Goal: Task Accomplishment & Management: Manage account settings

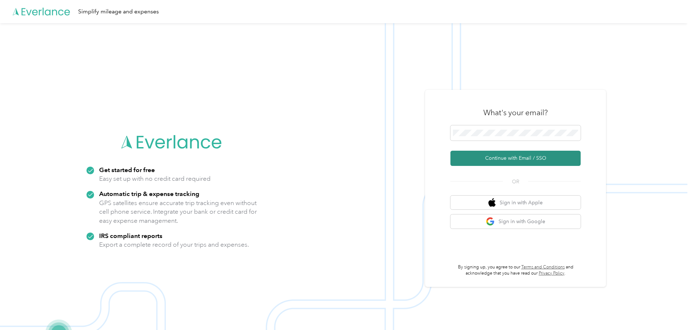
click at [508, 156] on button "Continue with Email / SSO" at bounding box center [515, 158] width 130 height 15
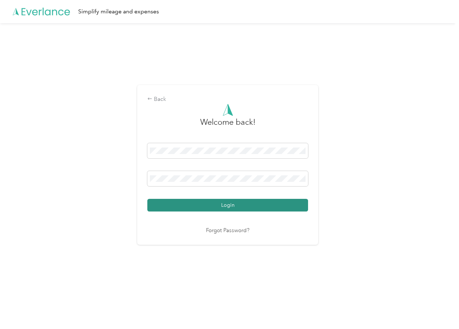
click at [223, 203] on button "Login" at bounding box center [227, 205] width 161 height 13
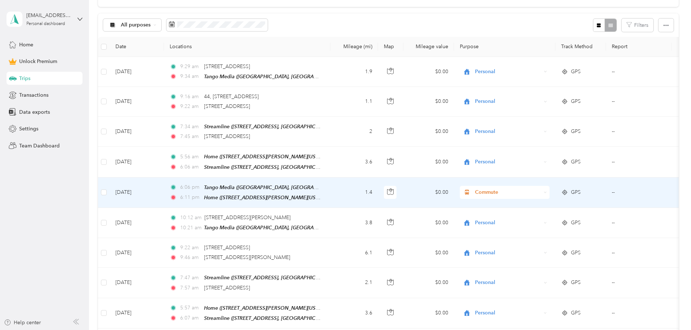
scroll to position [145, 0]
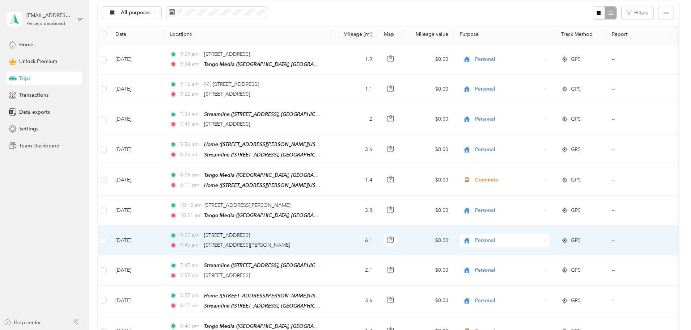
click at [537, 237] on span "Personal" at bounding box center [508, 240] width 66 height 8
click at [541, 161] on li "Media buyer" at bounding box center [553, 161] width 90 height 13
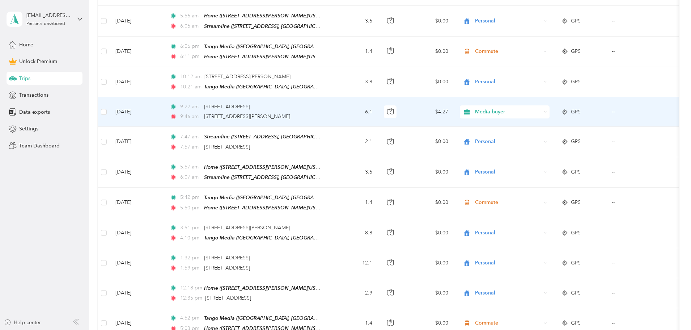
scroll to position [289, 0]
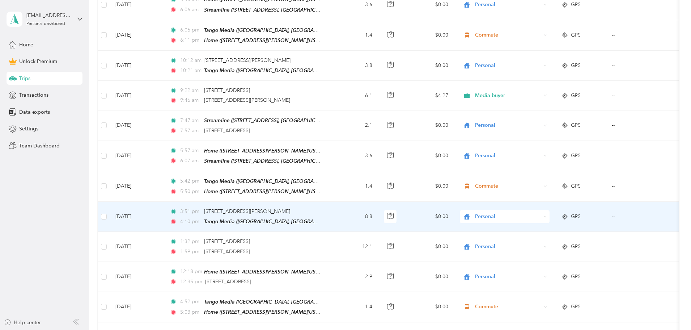
click at [531, 213] on span "Personal" at bounding box center [508, 216] width 66 height 8
click at [542, 250] on span "Media buyer" at bounding box center [559, 248] width 67 height 8
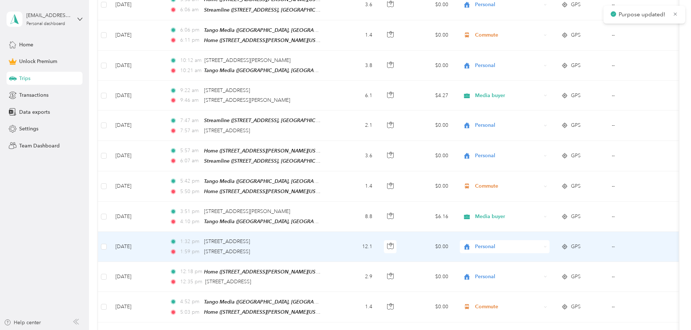
click at [534, 242] on span "Personal" at bounding box center [508, 246] width 66 height 8
click at [540, 164] on span "Media buyer" at bounding box center [559, 165] width 67 height 8
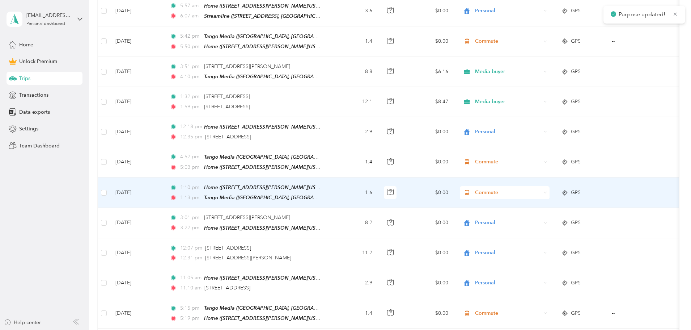
scroll to position [470, 0]
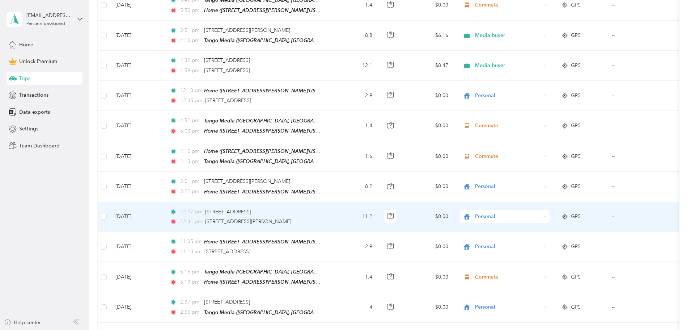
click at [529, 212] on span "Personal" at bounding box center [508, 216] width 66 height 8
click at [540, 248] on span "Media buyer" at bounding box center [559, 249] width 67 height 8
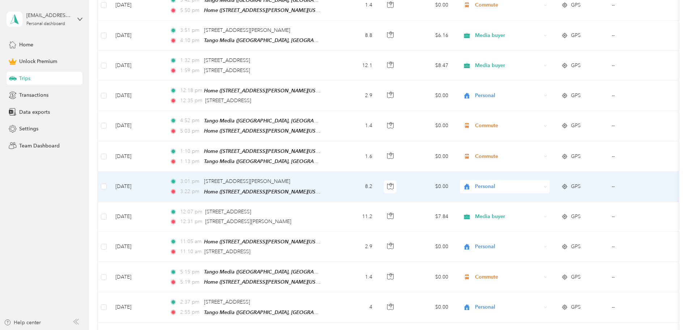
click at [536, 182] on span "Personal" at bounding box center [508, 186] width 66 height 8
click at [534, 218] on span "Media buyer" at bounding box center [559, 216] width 67 height 8
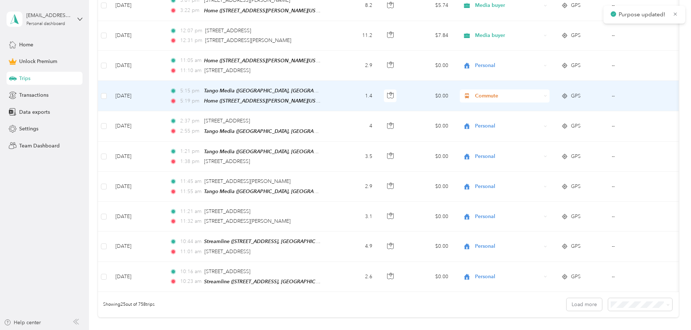
scroll to position [688, 0]
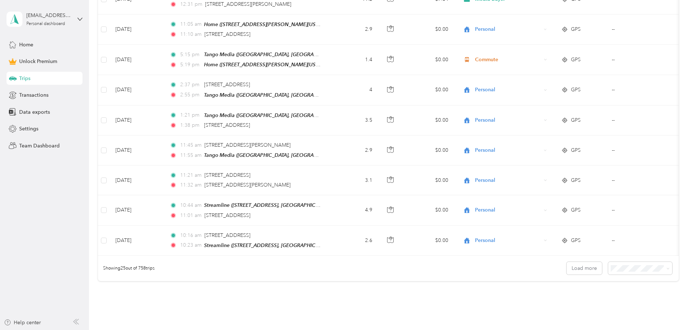
click at [585, 300] on span "100 per load" at bounding box center [578, 302] width 30 height 6
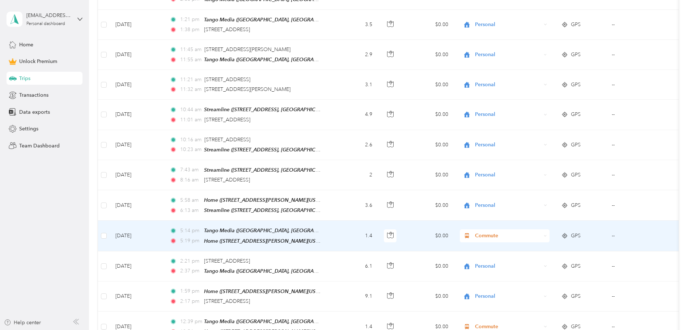
scroll to position [796, 0]
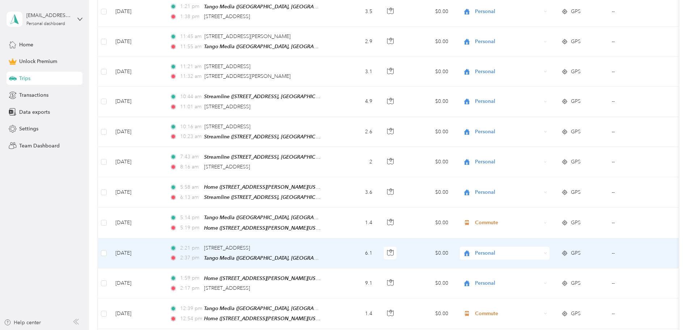
click at [534, 249] on span "Personal" at bounding box center [508, 253] width 66 height 8
click at [537, 164] on span "Media buyer" at bounding box center [559, 164] width 67 height 8
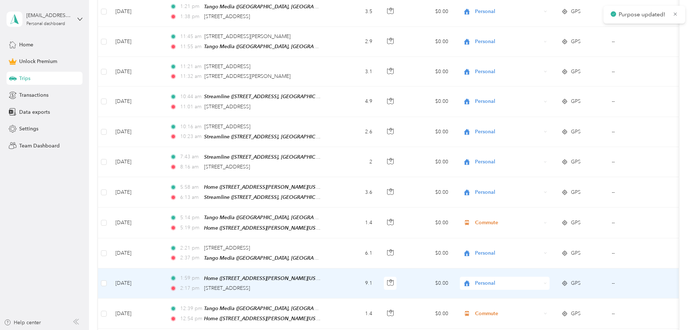
click at [533, 279] on span "Personal" at bounding box center [508, 283] width 66 height 8
click at [541, 195] on li "Media buyer" at bounding box center [553, 193] width 90 height 13
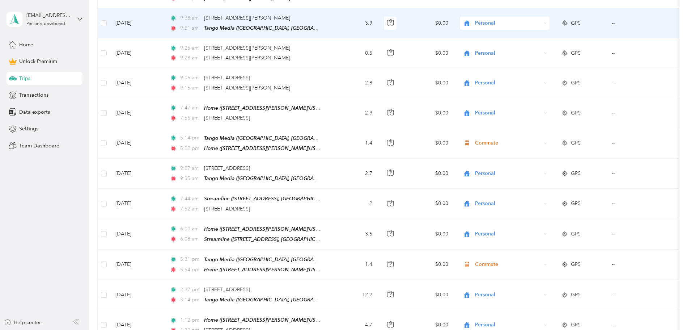
scroll to position [1556, 0]
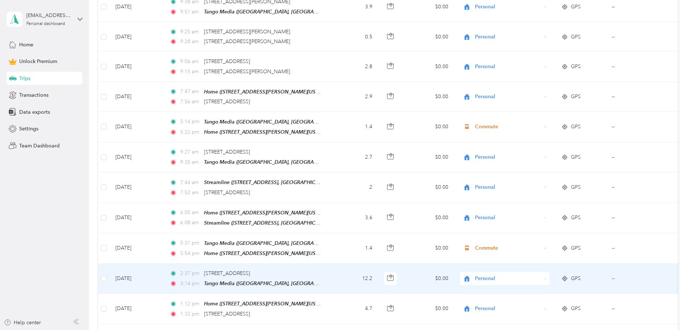
click at [532, 274] on span "Personal" at bounding box center [508, 278] width 66 height 8
click at [540, 181] on li "Media buyer" at bounding box center [553, 176] width 90 height 13
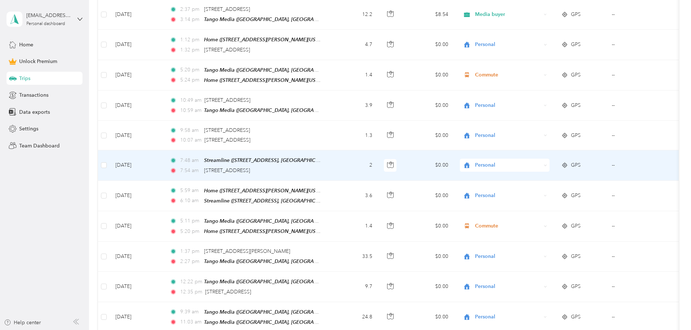
scroll to position [1845, 0]
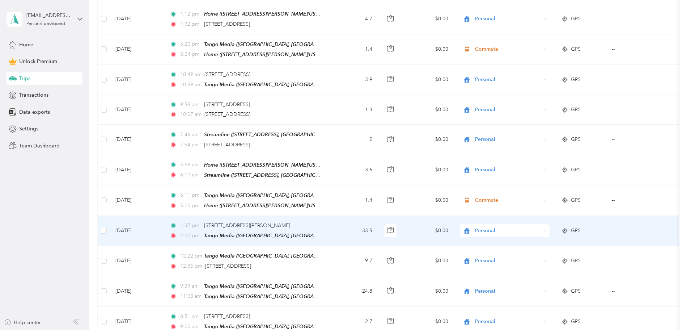
click at [537, 227] on span "Personal" at bounding box center [508, 231] width 66 height 8
click at [542, 242] on span "Media buyer" at bounding box center [559, 239] width 67 height 8
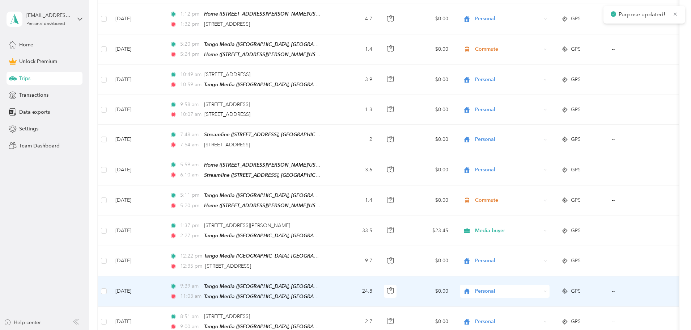
click at [529, 287] on span "Personal" at bounding box center [508, 291] width 66 height 8
click at [540, 186] on span "Media buyer" at bounding box center [559, 186] width 67 height 8
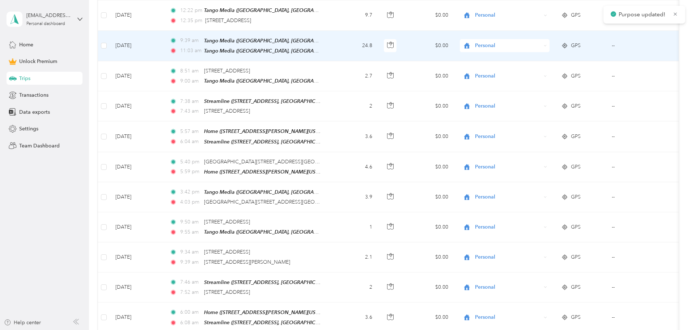
scroll to position [2099, 0]
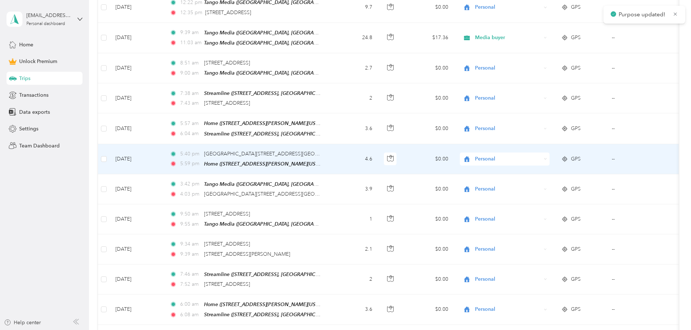
click at [534, 155] on span "Personal" at bounding box center [508, 159] width 66 height 8
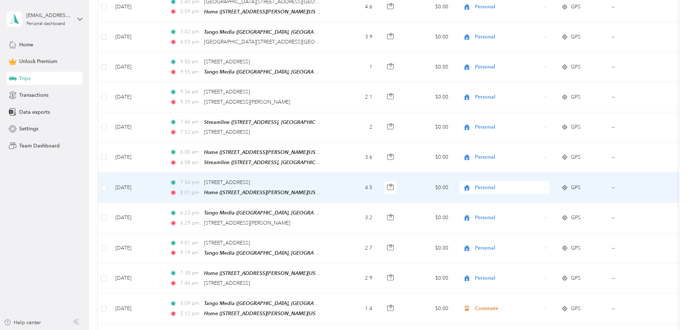
scroll to position [2280, 0]
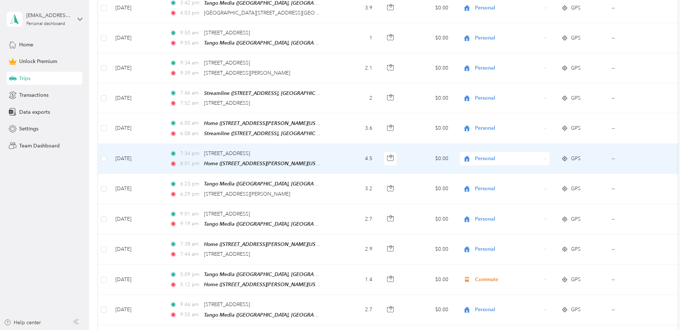
click at [536, 155] on span "Personal" at bounding box center [508, 159] width 66 height 8
click at [538, 165] on span "Media buyer" at bounding box center [559, 164] width 67 height 8
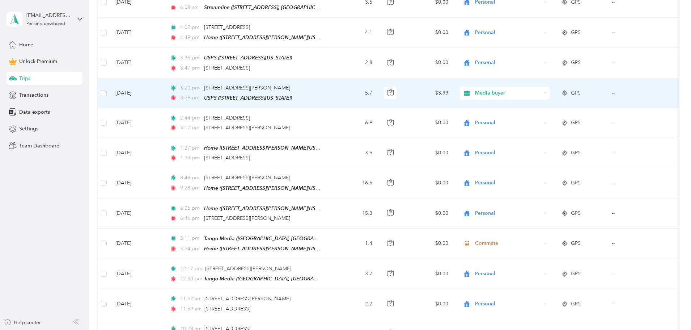
scroll to position [2678, 0]
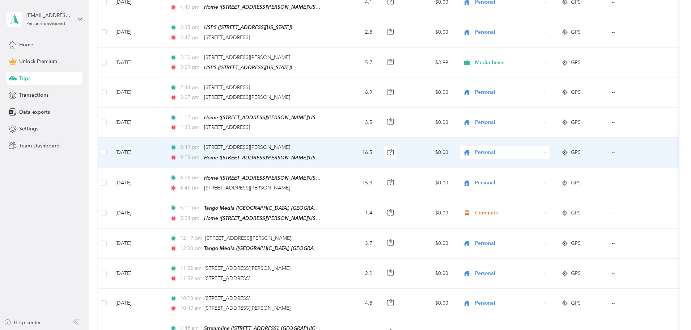
click at [534, 148] on span "Personal" at bounding box center [508, 152] width 66 height 8
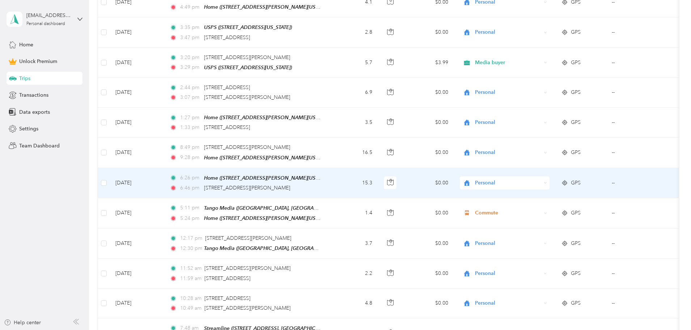
click at [537, 179] on span "Personal" at bounding box center [508, 183] width 66 height 8
click at [543, 182] on span "Media buyer" at bounding box center [559, 184] width 67 height 8
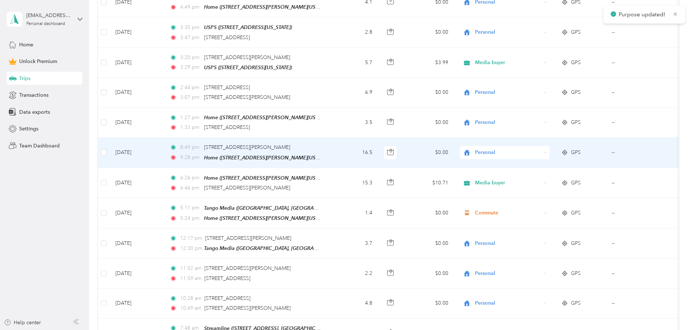
click at [538, 148] on span "Personal" at bounding box center [508, 152] width 66 height 8
click at [541, 155] on span "Media buyer" at bounding box center [559, 152] width 67 height 8
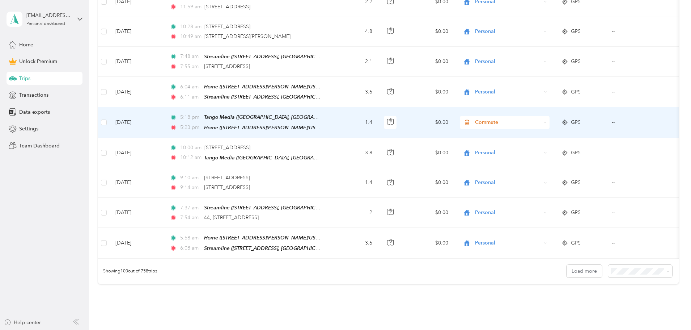
scroll to position [2966, 0]
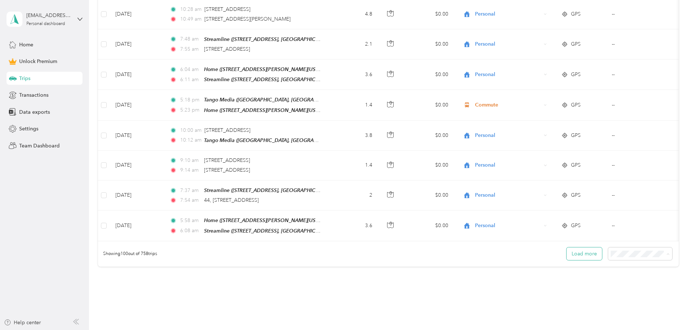
click at [567, 247] on button "Load more" at bounding box center [584, 253] width 35 height 13
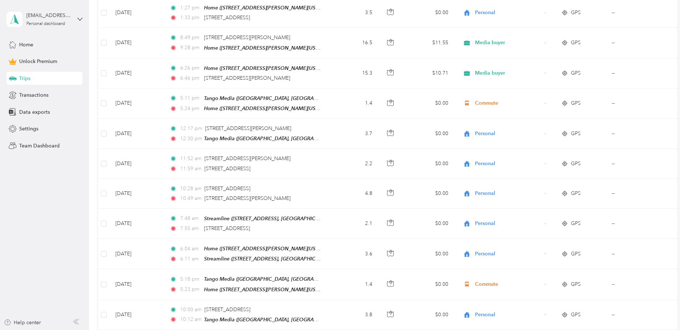
scroll to position [2785, 0]
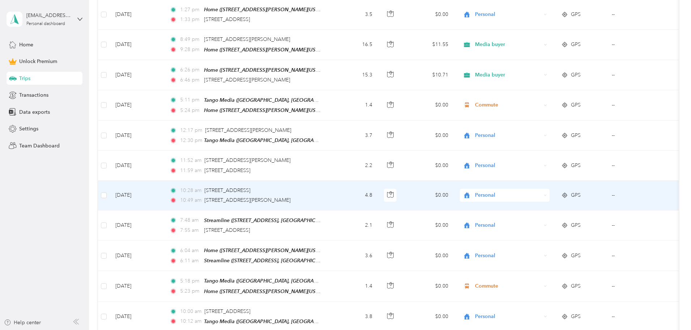
click at [536, 191] on span "Personal" at bounding box center [508, 195] width 66 height 8
click at [531, 194] on span "Media buyer" at bounding box center [559, 195] width 67 height 8
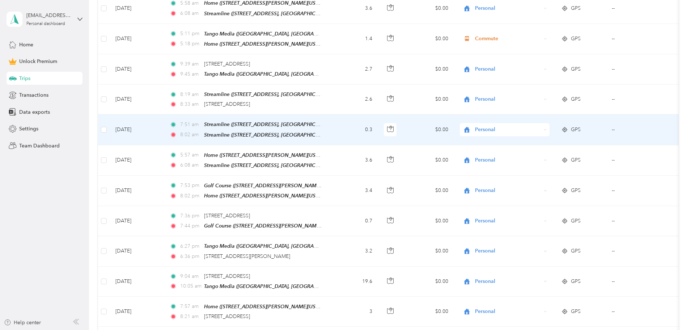
scroll to position [3220, 0]
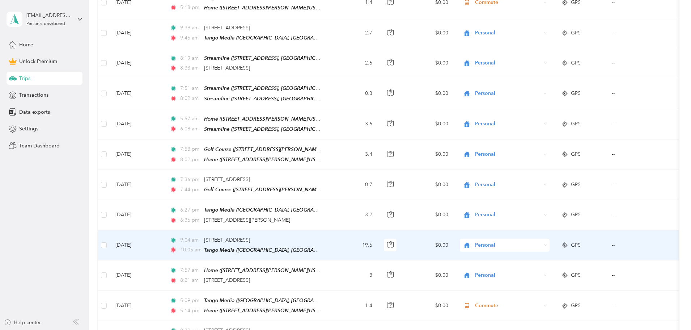
click at [531, 241] on span "Personal" at bounding box center [508, 245] width 66 height 8
click at [534, 238] on li "Media buyer" at bounding box center [553, 235] width 90 height 13
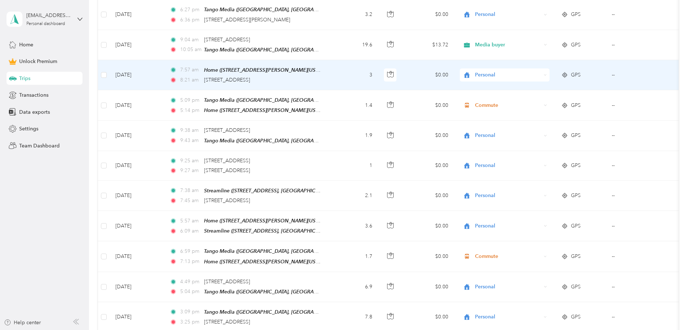
scroll to position [3437, 0]
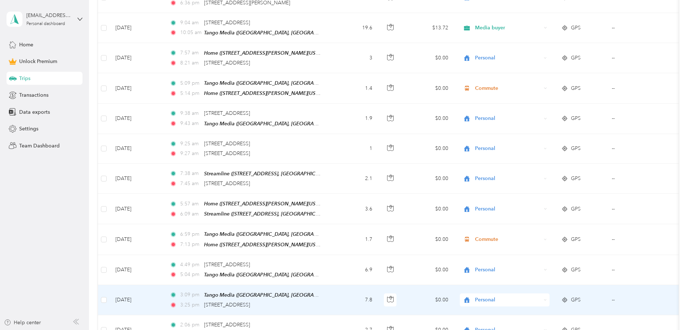
click at [532, 296] on span "Personal" at bounding box center [508, 300] width 66 height 8
click at [532, 170] on span "Media buyer" at bounding box center [559, 169] width 67 height 8
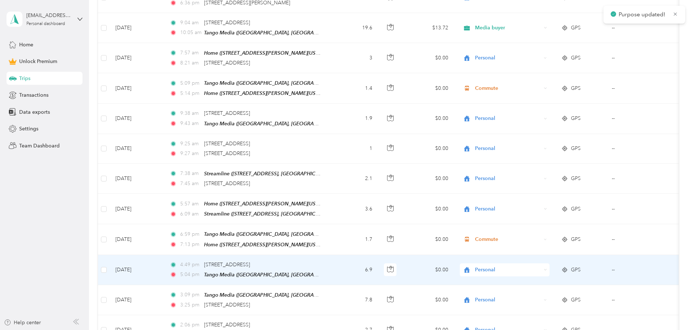
click at [538, 266] on span "Personal" at bounding box center [508, 270] width 66 height 8
click at [536, 257] on span "Media buyer" at bounding box center [559, 255] width 67 height 8
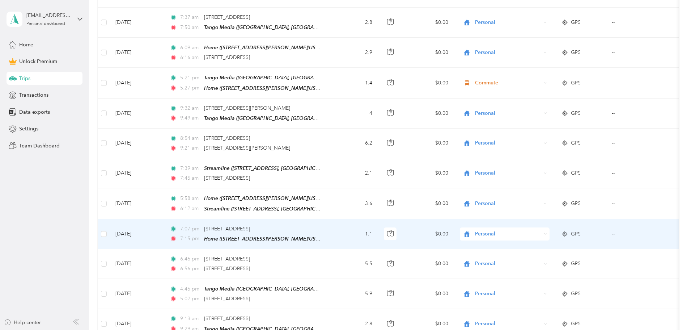
scroll to position [3871, 0]
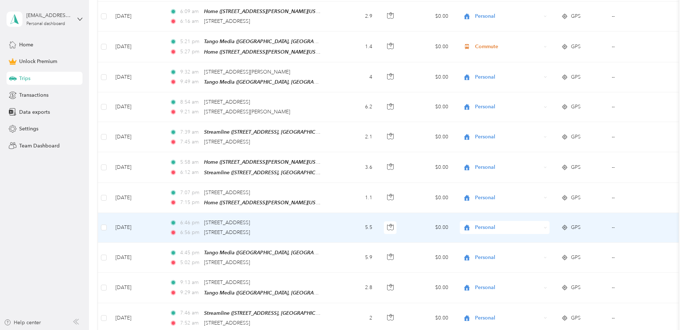
click at [529, 223] on span "Personal" at bounding box center [508, 227] width 66 height 8
click at [534, 211] on span "Media buyer" at bounding box center [559, 207] width 67 height 8
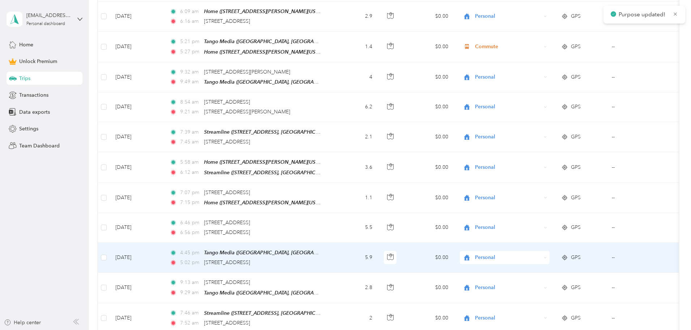
click at [537, 253] on span "Personal" at bounding box center [508, 257] width 66 height 8
click at [535, 240] on span "Media buyer" at bounding box center [559, 237] width 67 height 8
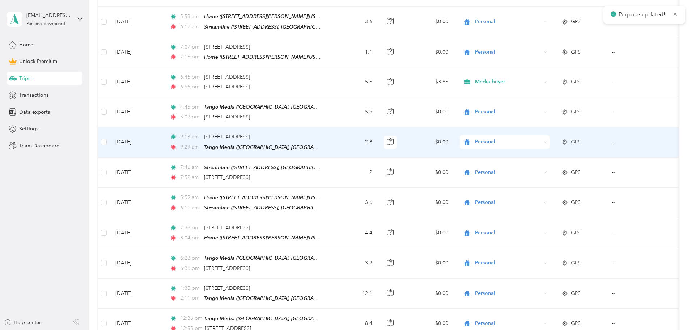
scroll to position [4052, 0]
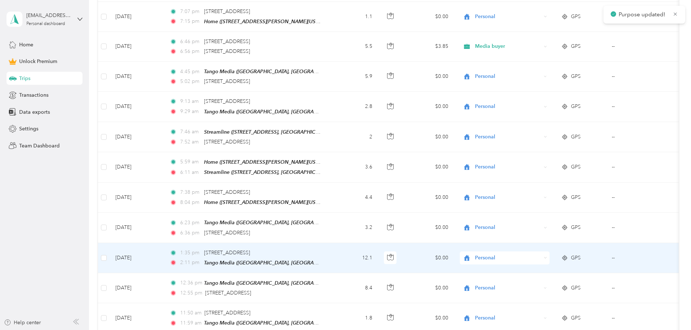
click at [533, 254] on span "Personal" at bounding box center [508, 258] width 66 height 8
click at [545, 238] on span "Media buyer" at bounding box center [559, 238] width 67 height 8
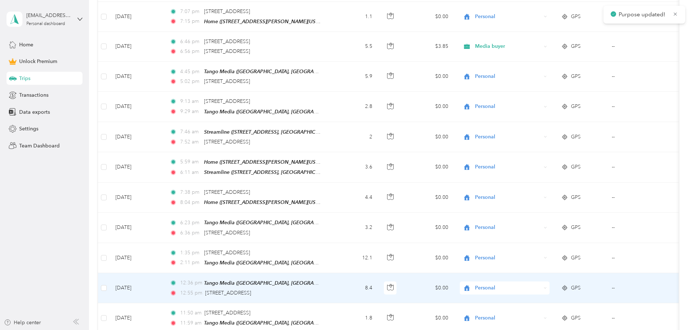
click at [529, 284] on span "Personal" at bounding box center [508, 288] width 66 height 8
click at [537, 154] on span "Media buyer" at bounding box center [559, 151] width 67 height 8
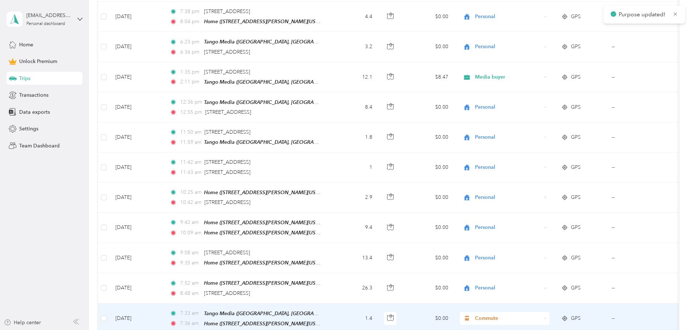
scroll to position [4233, 0]
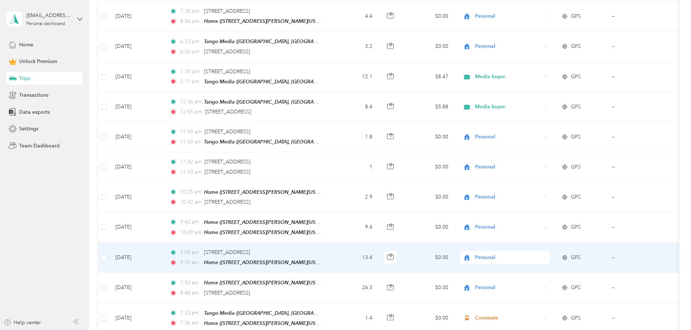
click at [527, 253] on span "Personal" at bounding box center [508, 257] width 66 height 8
click at [536, 233] on span "Media buyer" at bounding box center [559, 234] width 67 height 8
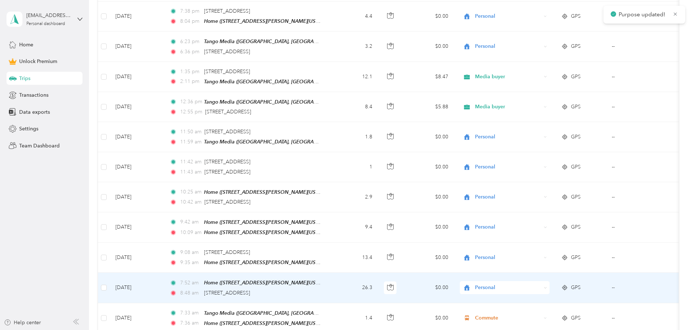
click at [536, 283] on span "Personal" at bounding box center [508, 287] width 66 height 8
click at [536, 147] on span "Media buyer" at bounding box center [559, 150] width 67 height 8
click at [534, 283] on span "Personal" at bounding box center [508, 287] width 66 height 8
click at [534, 148] on span "Media buyer" at bounding box center [559, 148] width 67 height 8
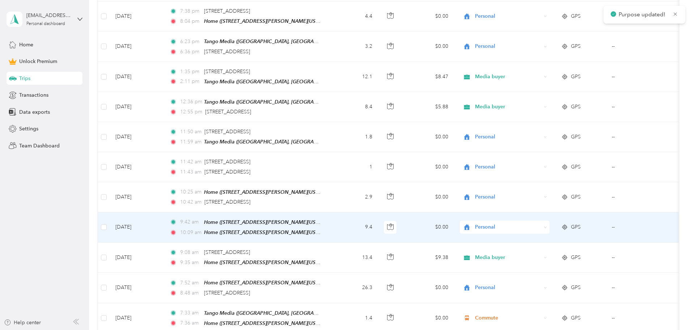
click at [534, 223] on span "Personal" at bounding box center [508, 227] width 66 height 8
click at [532, 204] on span "Media buyer" at bounding box center [559, 205] width 67 height 8
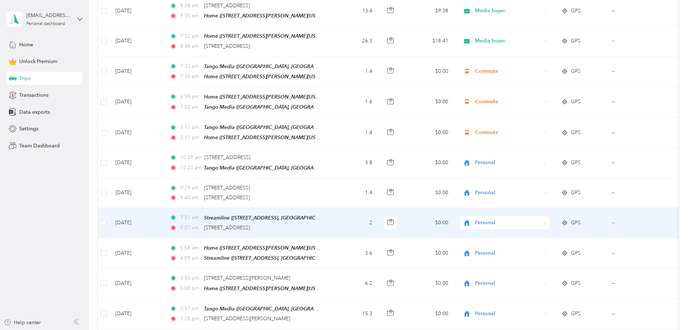
scroll to position [4486, 0]
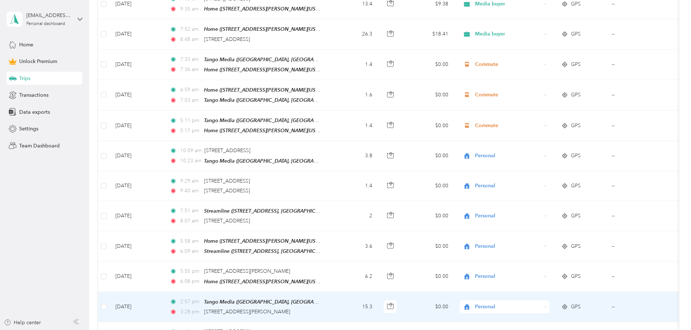
click at [538, 303] on span "Personal" at bounding box center [508, 307] width 66 height 8
click at [541, 162] on span "Media buyer" at bounding box center [559, 165] width 67 height 8
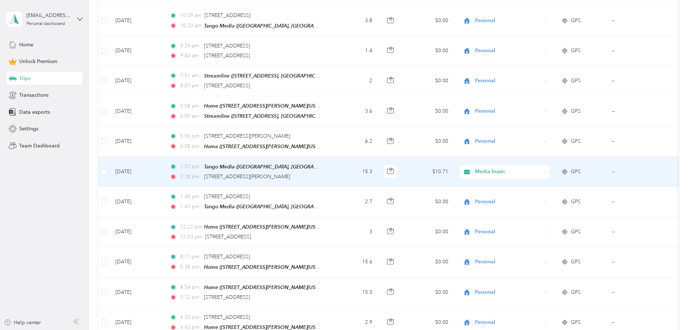
scroll to position [4631, 0]
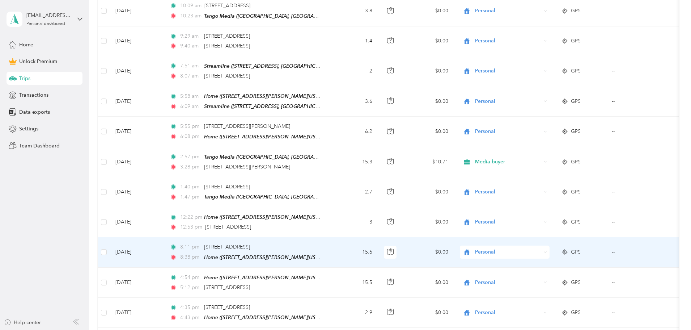
click at [525, 248] on span "Personal" at bounding box center [508, 252] width 66 height 8
click at [538, 224] on span "Media buyer" at bounding box center [559, 225] width 67 height 8
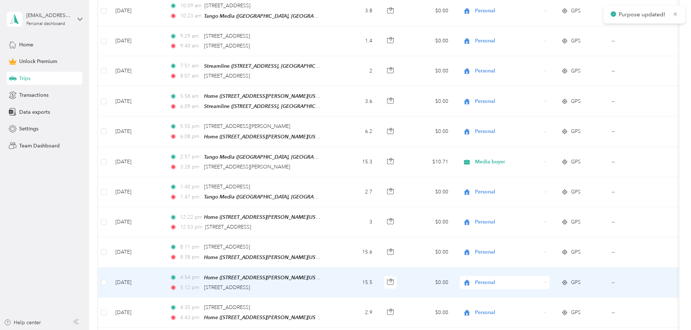
click at [534, 278] on span "Personal" at bounding box center [508, 282] width 66 height 8
click at [537, 250] on li "Media buyer" at bounding box center [553, 254] width 90 height 13
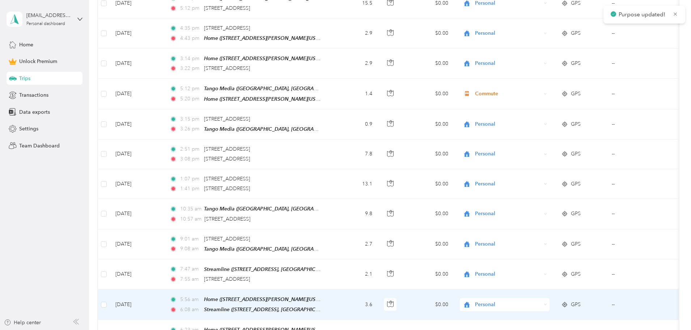
scroll to position [4920, 0]
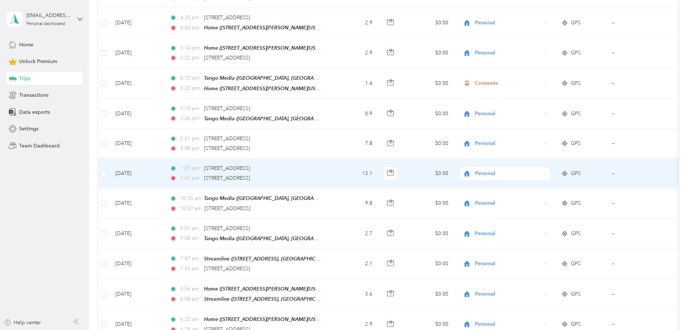
click at [534, 169] on span "Personal" at bounding box center [508, 173] width 66 height 8
click at [533, 140] on span "Media buyer" at bounding box center [559, 141] width 67 height 8
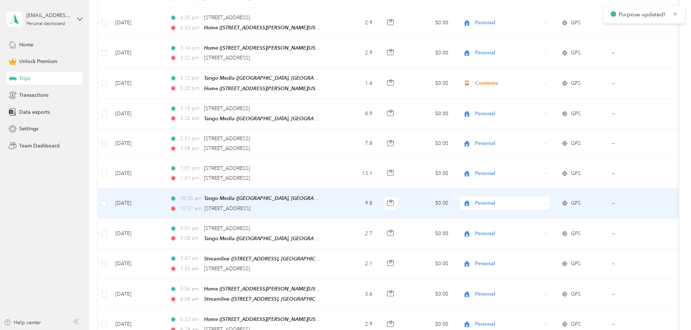
click at [533, 199] on span "Personal" at bounding box center [508, 203] width 66 height 8
click at [532, 173] on span "Media buyer" at bounding box center [559, 170] width 67 height 8
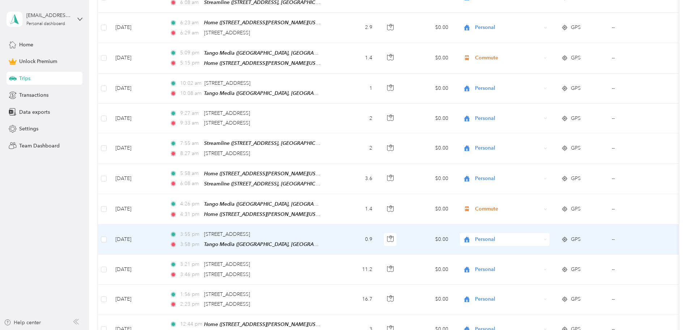
scroll to position [5246, 0]
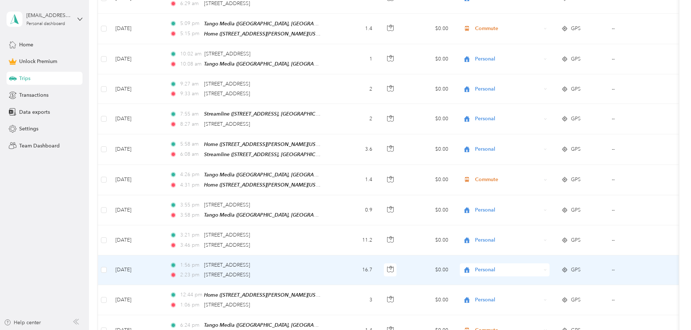
click at [531, 266] on span "Personal" at bounding box center [508, 270] width 66 height 8
click at [534, 233] on span "Media buyer" at bounding box center [559, 235] width 67 height 8
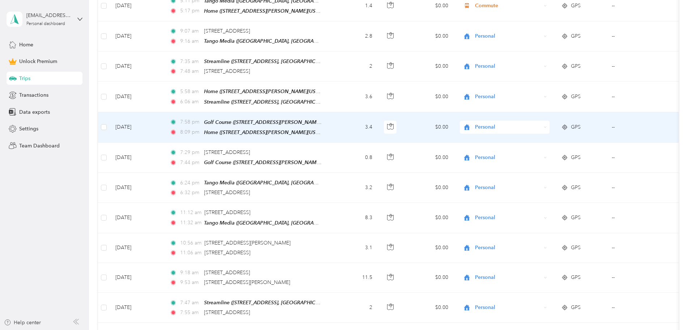
scroll to position [5753, 0]
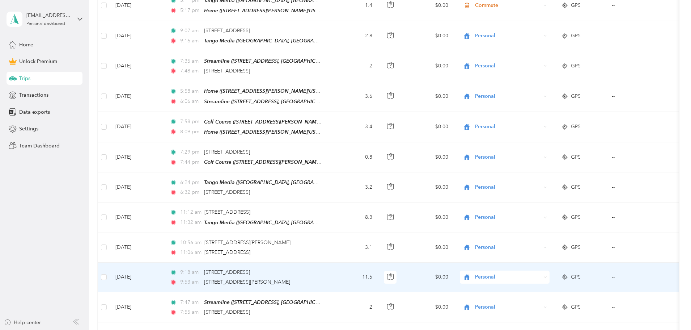
click at [532, 273] on span "Personal" at bounding box center [508, 277] width 66 height 8
click at [534, 233] on span "Media buyer" at bounding box center [559, 231] width 67 height 8
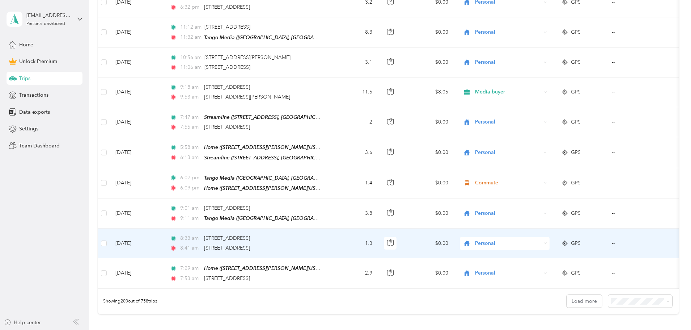
scroll to position [5943, 0]
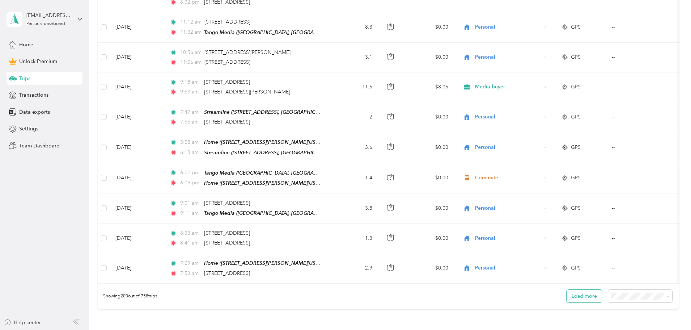
click at [567, 289] on button "Load more" at bounding box center [584, 295] width 35 height 13
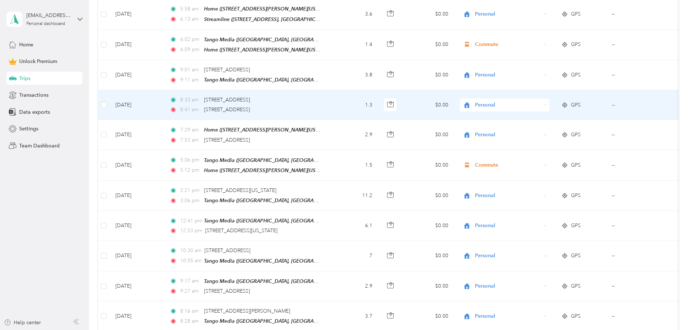
scroll to position [6087, 0]
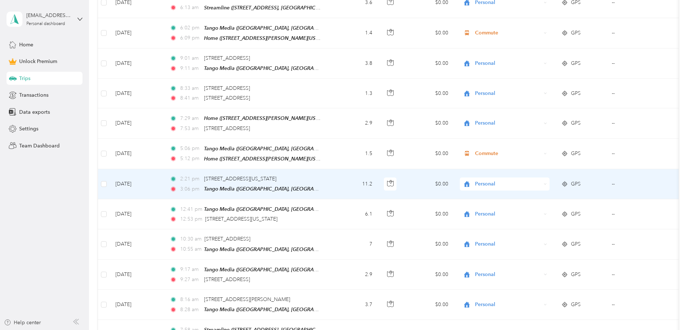
click at [540, 180] on span "Personal" at bounding box center [508, 184] width 66 height 8
click at [532, 135] on span "Media buyer" at bounding box center [559, 136] width 67 height 8
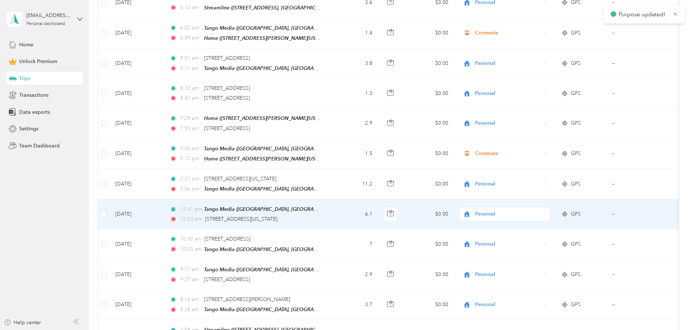
click at [532, 210] on span "Personal" at bounding box center [508, 214] width 66 height 8
click at [534, 165] on span "Media buyer" at bounding box center [559, 168] width 67 height 8
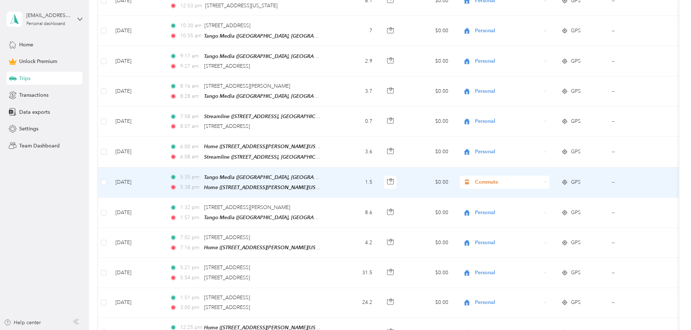
scroll to position [6304, 0]
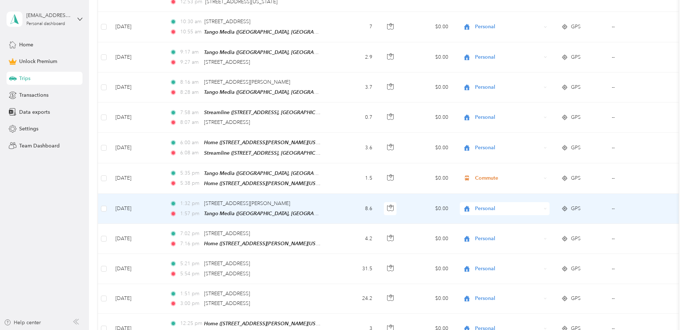
click at [530, 204] on span "Personal" at bounding box center [508, 208] width 66 height 8
click at [531, 158] on li "Media buyer" at bounding box center [553, 157] width 90 height 13
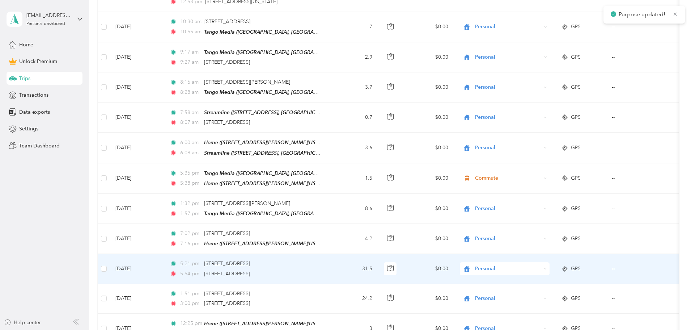
click at [530, 265] on span "Personal" at bounding box center [508, 269] width 66 height 8
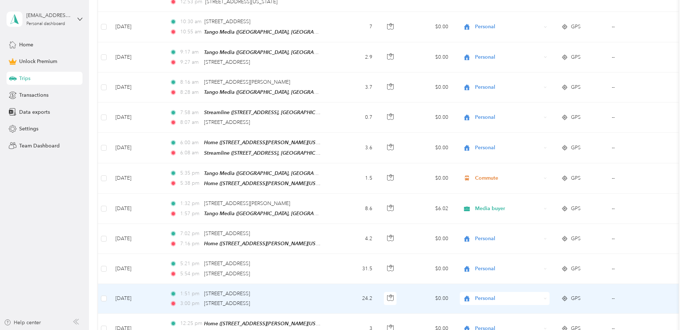
click at [531, 294] on span "Personal" at bounding box center [508, 298] width 66 height 8
click at [538, 244] on span "Media buyer" at bounding box center [559, 246] width 67 height 8
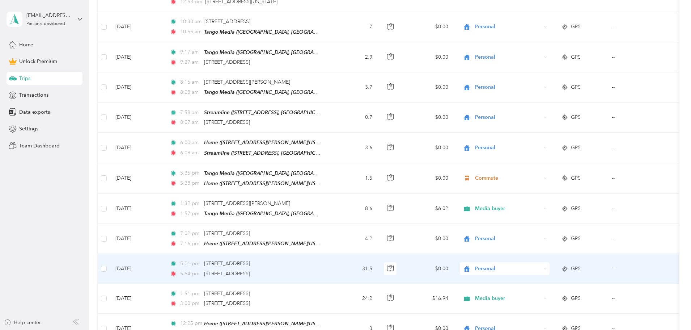
click at [530, 265] on span "Personal" at bounding box center [508, 269] width 66 height 8
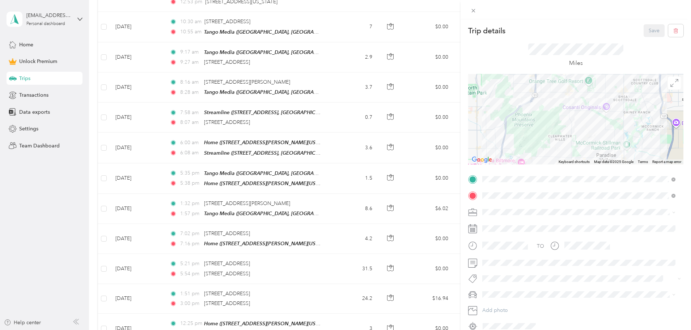
click at [417, 179] on div "Trip details Save This trip cannot be edited because it is either under review,…" at bounding box center [345, 165] width 691 height 330
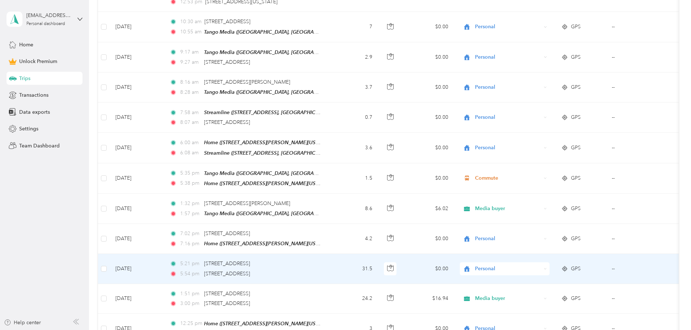
click at [535, 265] on span "Personal" at bounding box center [508, 269] width 66 height 8
click at [539, 216] on span "Media buyer" at bounding box center [559, 216] width 67 height 8
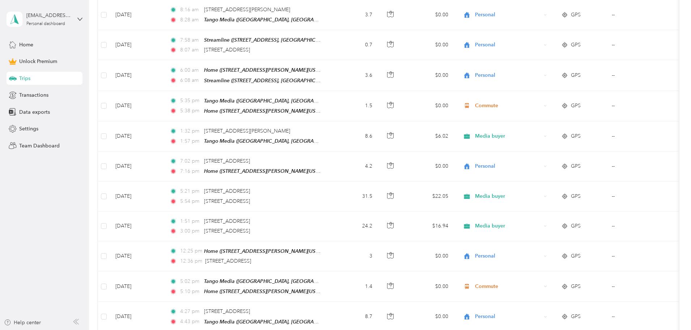
scroll to position [6413, 0]
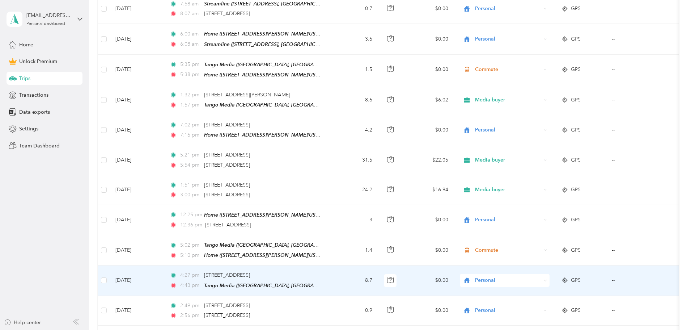
click at [538, 276] on span "Personal" at bounding box center [508, 280] width 66 height 8
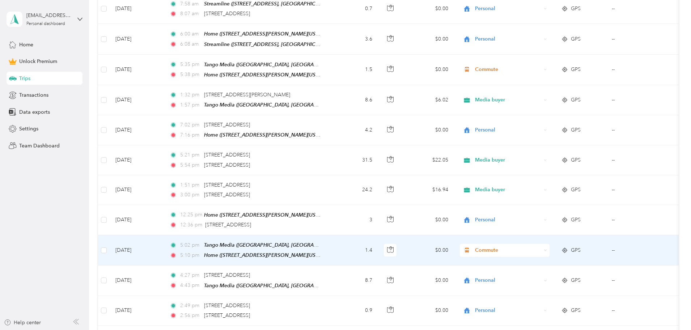
scroll to position [6449, 0]
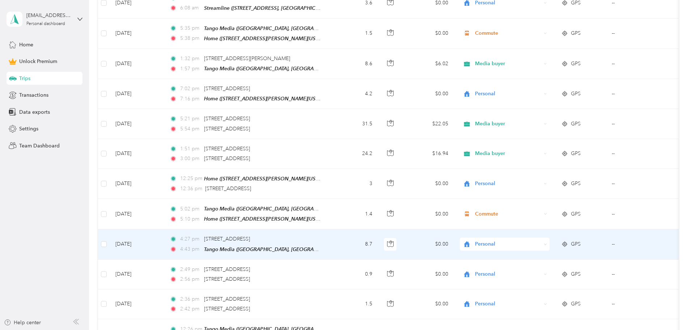
click at [532, 240] on span "Personal" at bounding box center [508, 244] width 66 height 8
click at [535, 190] on span "Media buyer" at bounding box center [559, 190] width 67 height 8
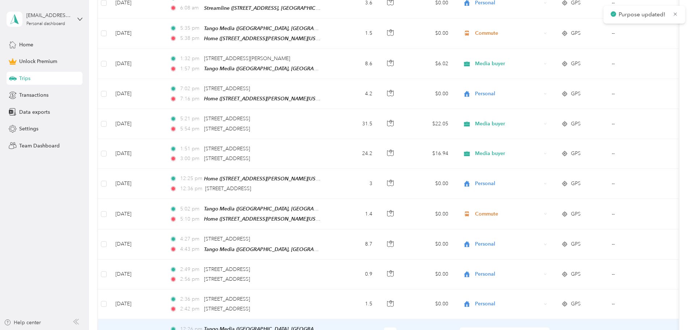
click at [529, 327] on div "Personal" at bounding box center [505, 333] width 90 height 13
click at [535, 165] on span "Media buyer" at bounding box center [559, 166] width 67 height 8
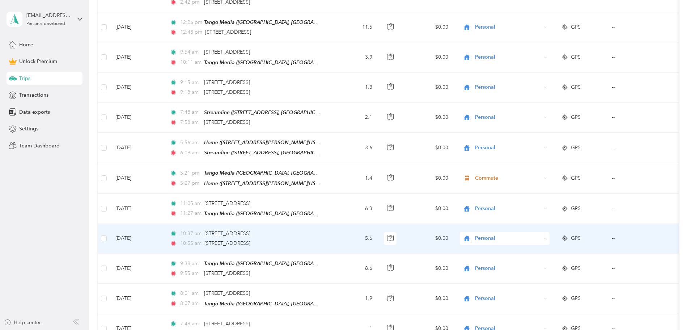
scroll to position [6775, 0]
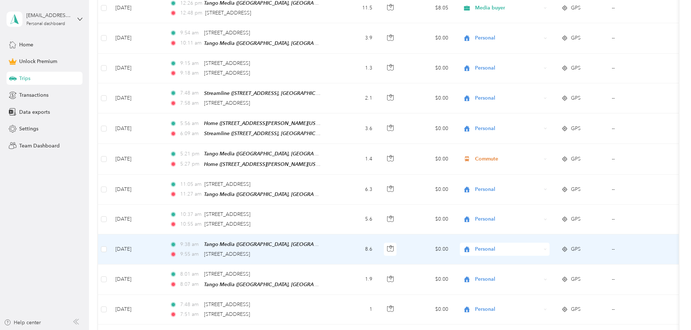
click at [526, 242] on div "Personal" at bounding box center [505, 248] width 90 height 13
click at [537, 193] on span "Media buyer" at bounding box center [559, 191] width 67 height 8
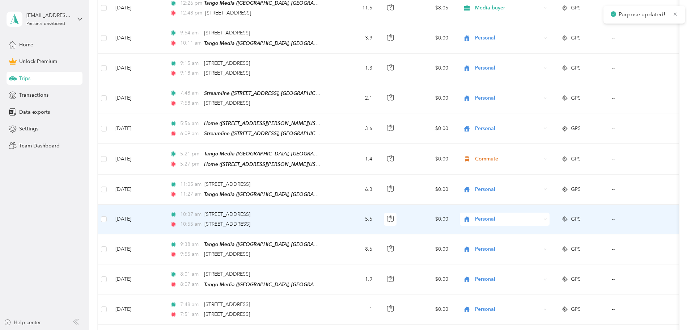
click at [530, 215] on span "Personal" at bounding box center [508, 219] width 66 height 8
click at [540, 163] on span "Media buyer" at bounding box center [559, 164] width 67 height 8
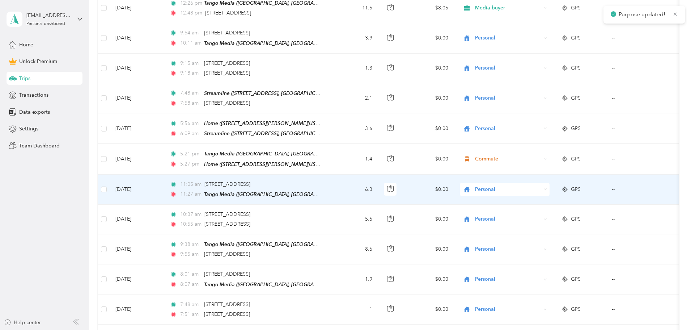
click at [534, 185] on span "Personal" at bounding box center [508, 189] width 66 height 8
click at [541, 135] on span "Media buyer" at bounding box center [559, 134] width 67 height 8
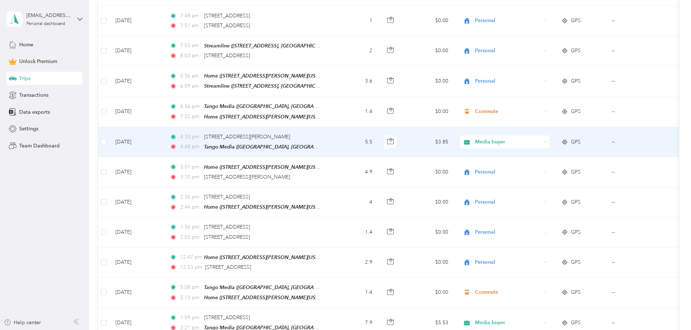
scroll to position [7100, 0]
